Goal: Find specific page/section: Find specific page/section

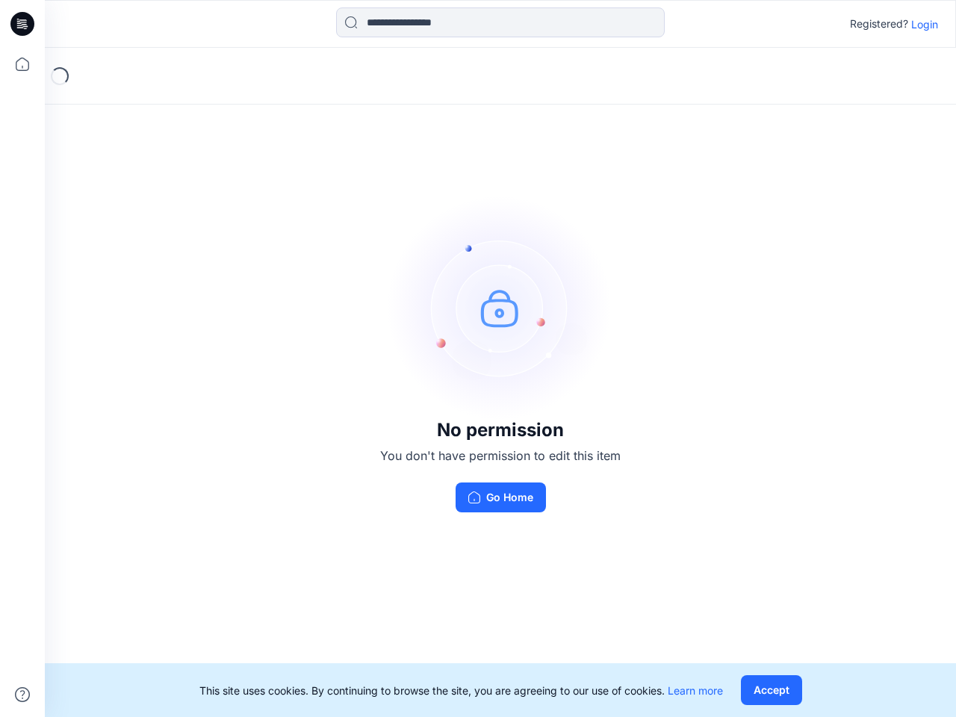
click at [478, 358] on img at bounding box center [500, 308] width 224 height 224
click at [23, 24] on icon at bounding box center [25, 24] width 6 height 1
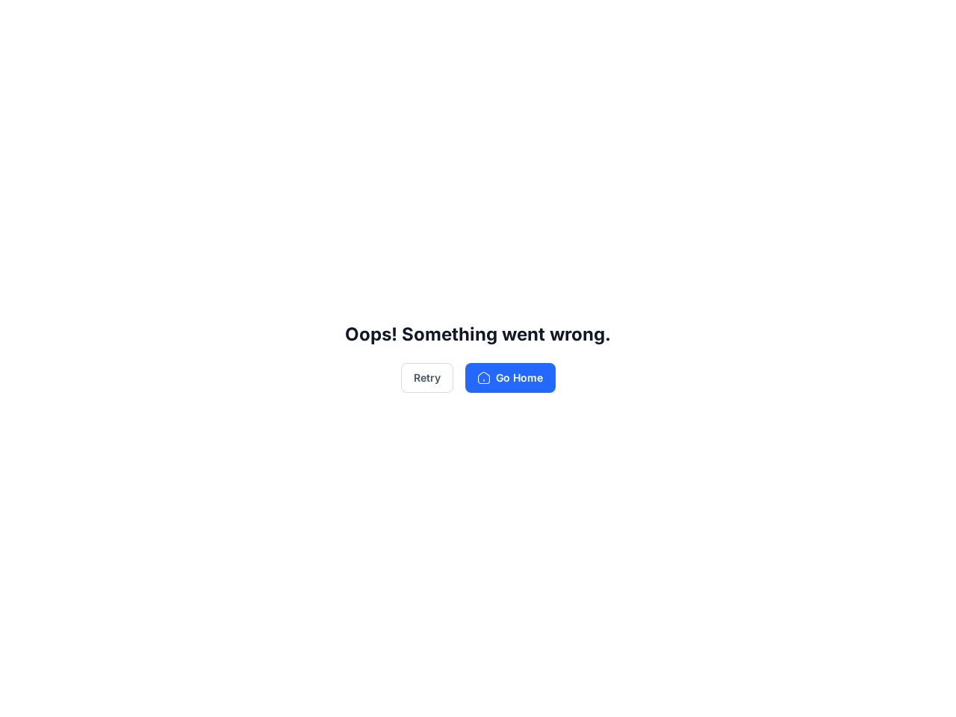
click at [22, 64] on div "Oops! Something went wrong. Retry Go Home" at bounding box center [478, 358] width 956 height 717
click at [22, 694] on div "Oops! Something went wrong. Retry Go Home" at bounding box center [478, 358] width 956 height 717
click at [500, 22] on div "Oops! Something went wrong. Retry Go Home" at bounding box center [478, 358] width 956 height 717
click at [924, 24] on div "Oops! Something went wrong. Retry Go Home" at bounding box center [478, 358] width 956 height 717
click at [771, 690] on div "Oops! Something went wrong. Retry Go Home" at bounding box center [478, 358] width 956 height 717
